Goal: Find specific page/section: Find specific page/section

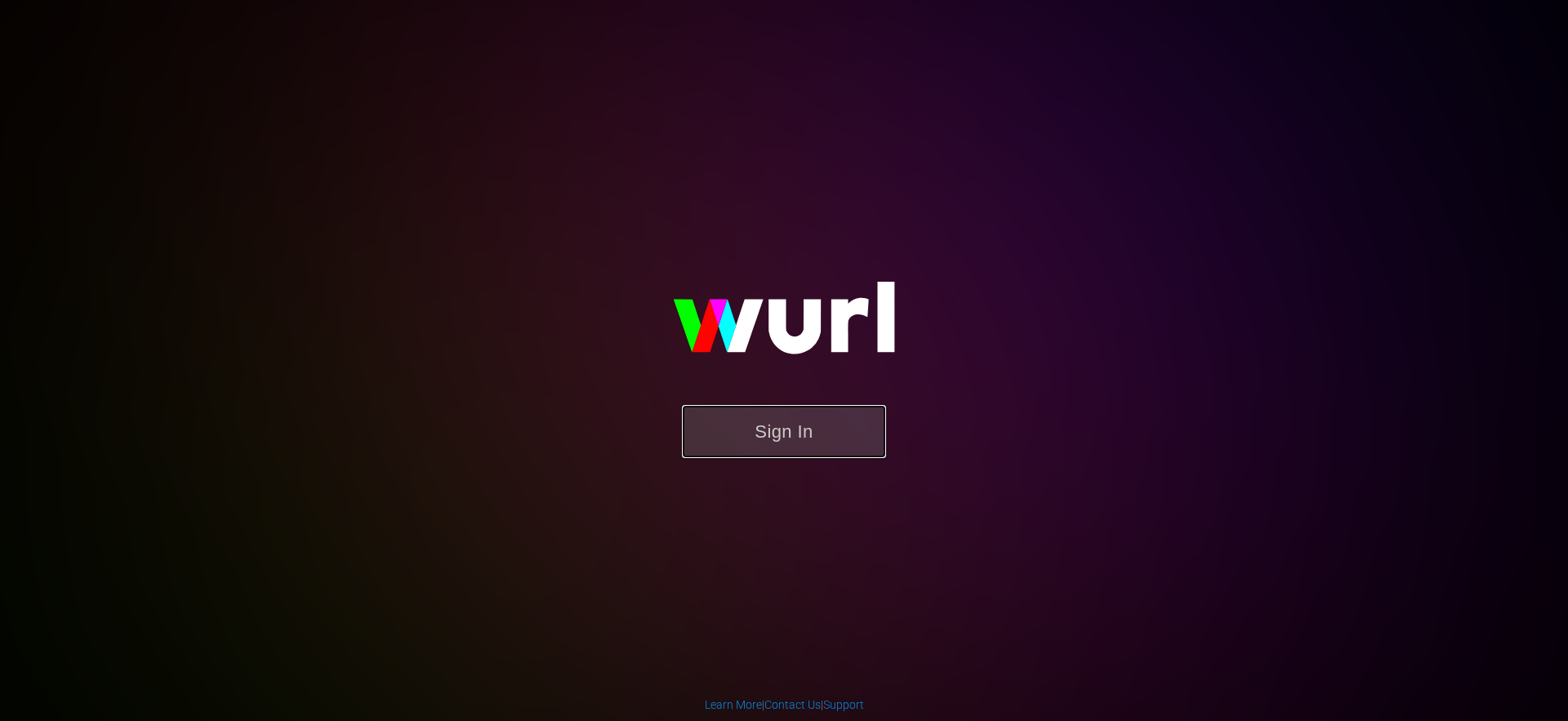
click at [706, 443] on button "Sign In" at bounding box center [784, 432] width 204 height 53
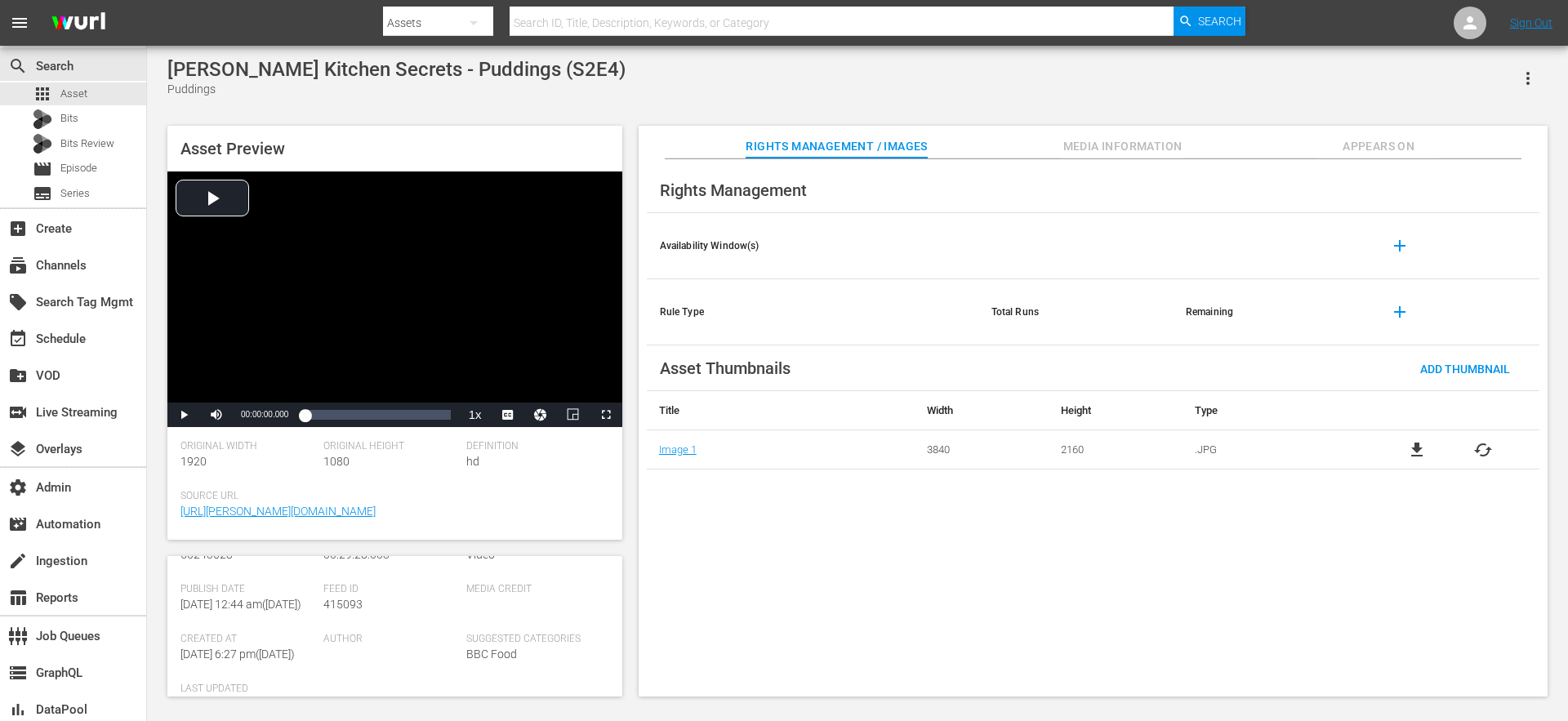
scroll to position [444, 0]
click at [1105, 149] on span "Media Information" at bounding box center [1123, 147] width 122 height 21
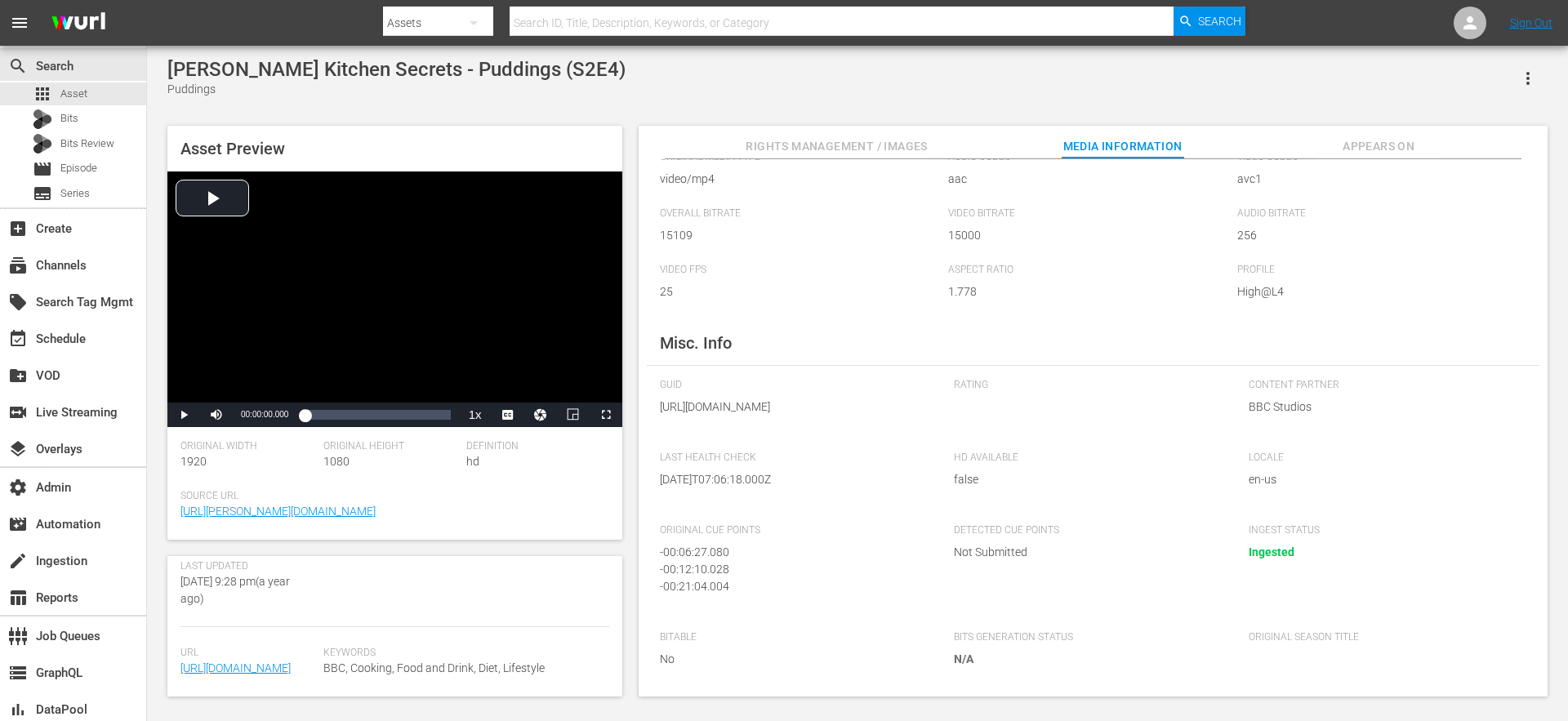
scroll to position [163, 0]
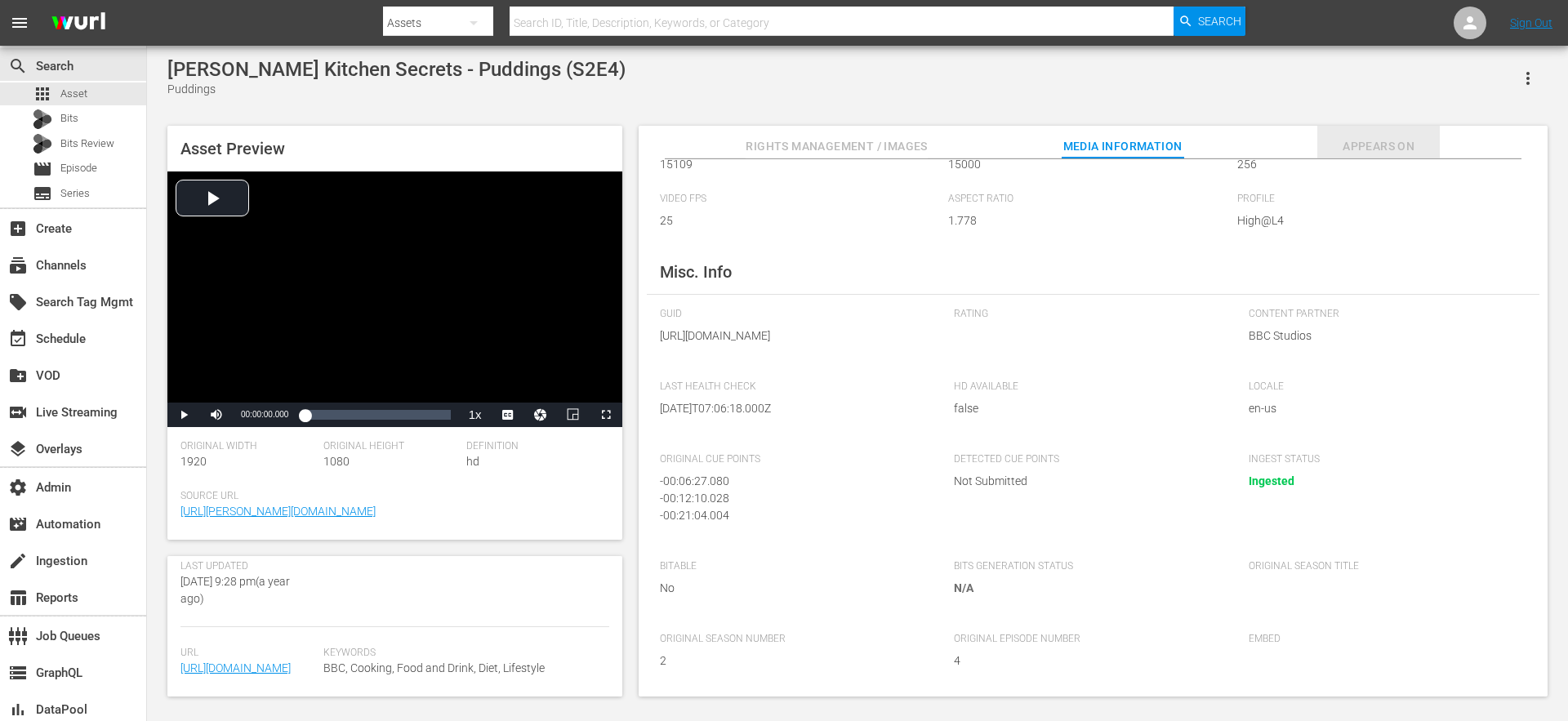
click at [1386, 145] on span "Appears On" at bounding box center [1379, 147] width 122 height 21
